Goal: Find specific page/section: Find specific page/section

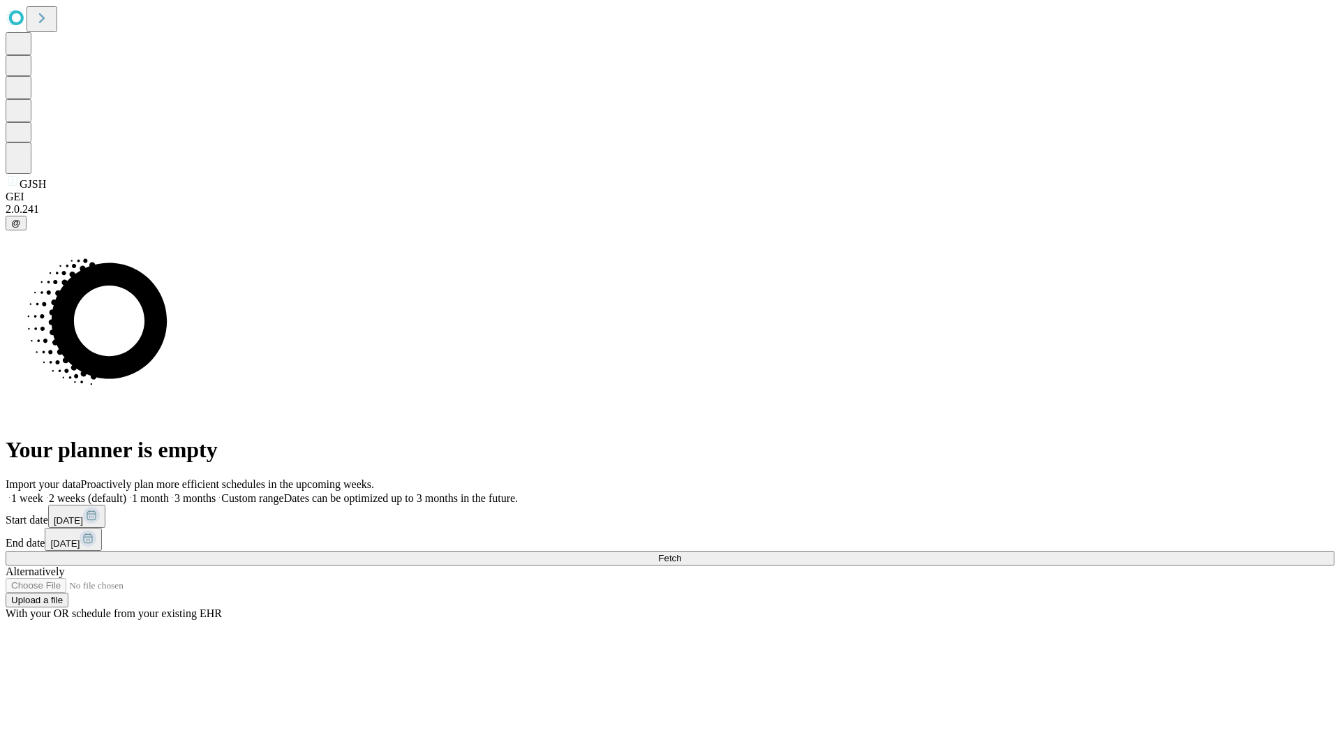
click at [681, 553] on span "Fetch" at bounding box center [669, 558] width 23 height 10
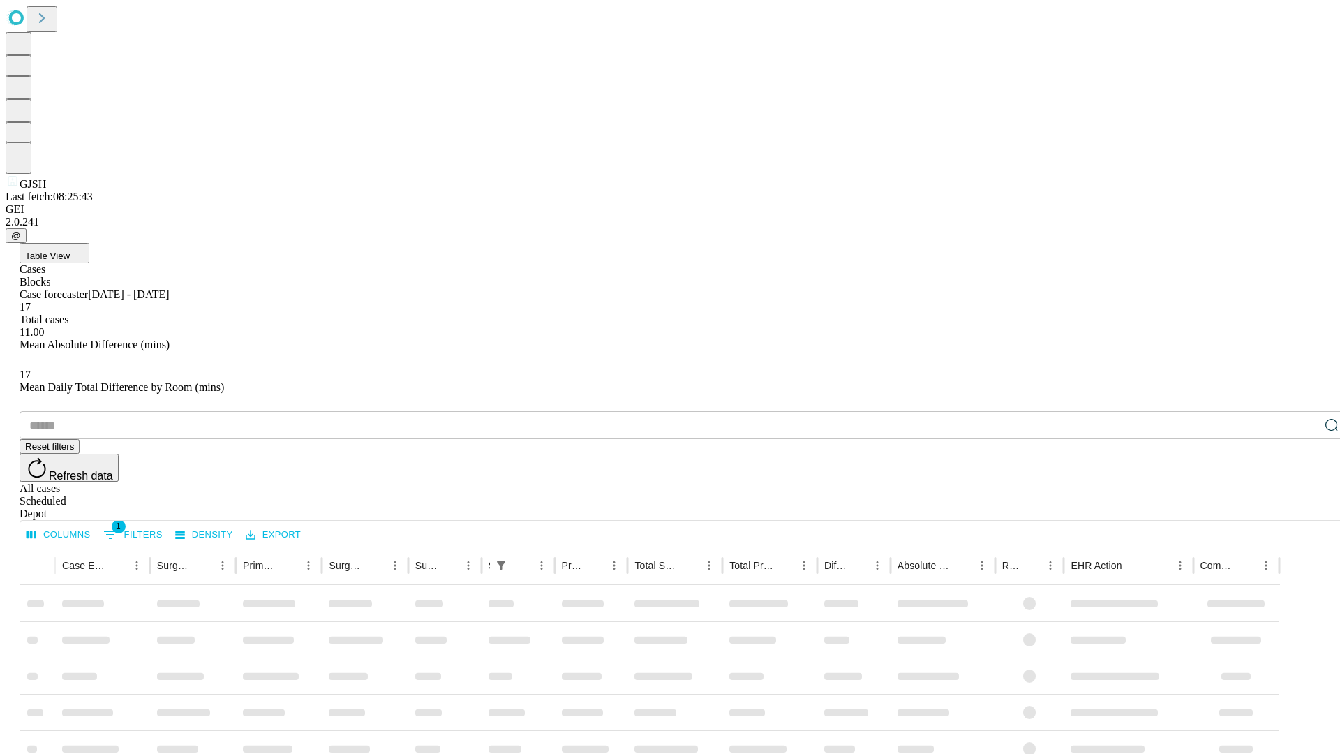
click at [70, 251] on span "Table View" at bounding box center [47, 256] width 45 height 10
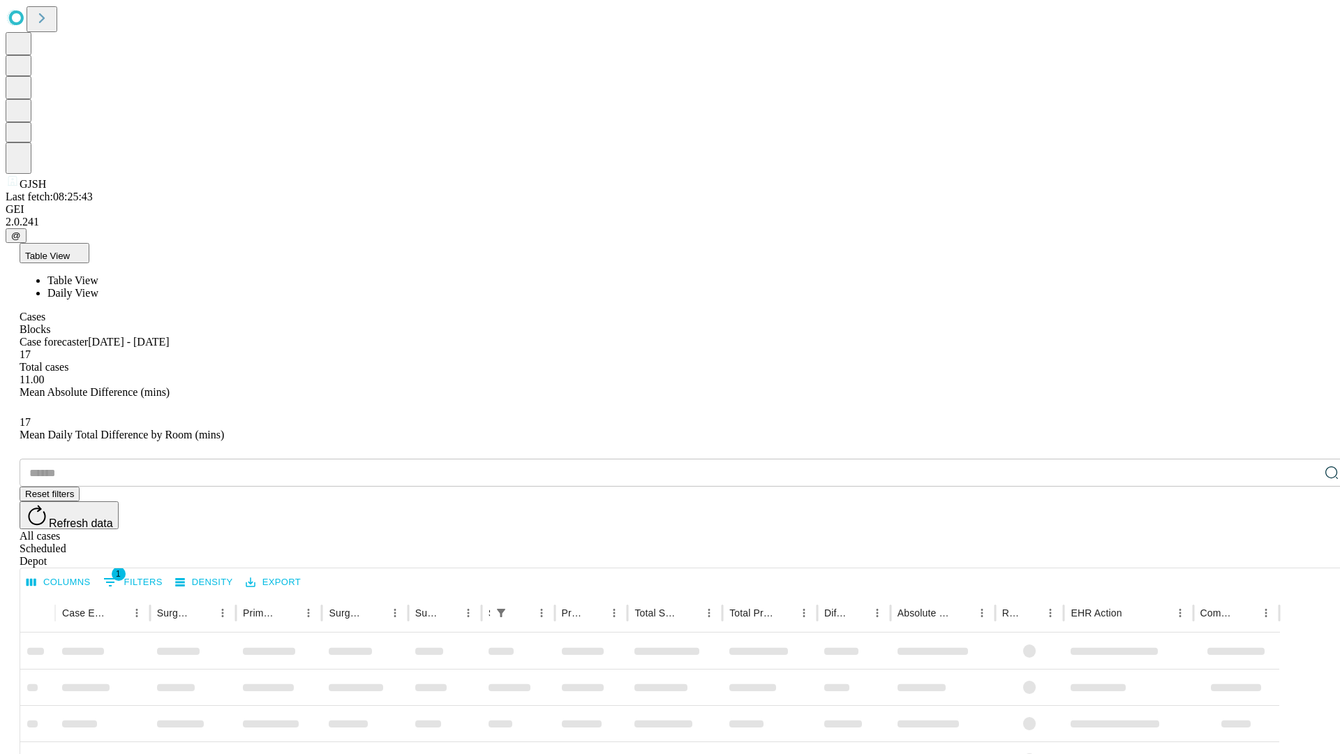
click at [98, 287] on span "Daily View" at bounding box center [72, 293] width 51 height 12
